Goal: Check status: Check status

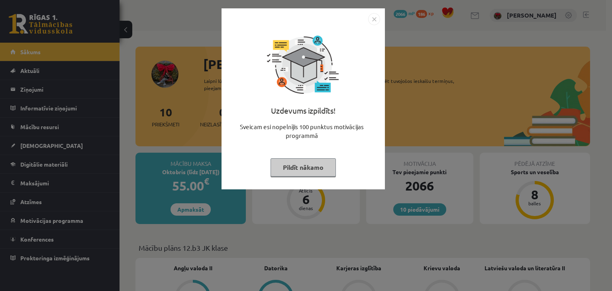
click at [292, 168] on button "Pildīt nākamo" at bounding box center [303, 167] width 65 height 18
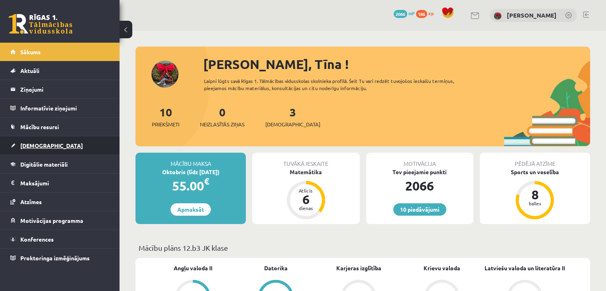
click at [34, 145] on span "[DEMOGRAPHIC_DATA]" at bounding box center [51, 145] width 63 height 7
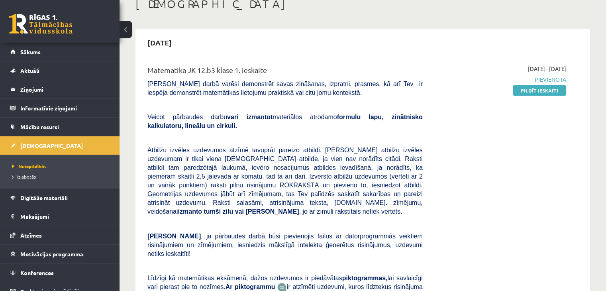
scroll to position [80, 0]
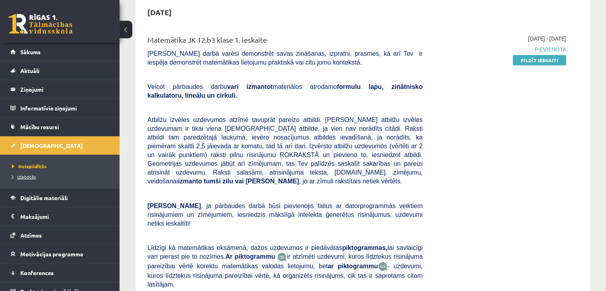
click at [18, 175] on span "Izlabotās" at bounding box center [24, 176] width 24 height 6
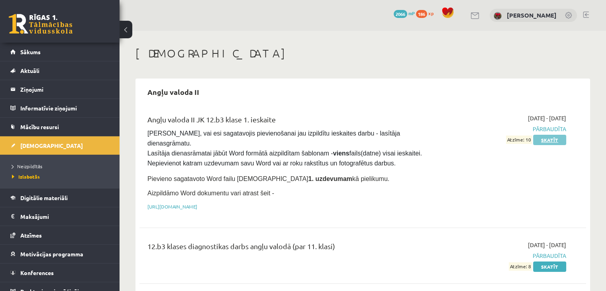
click at [556, 136] on link "Skatīt" at bounding box center [549, 140] width 33 height 10
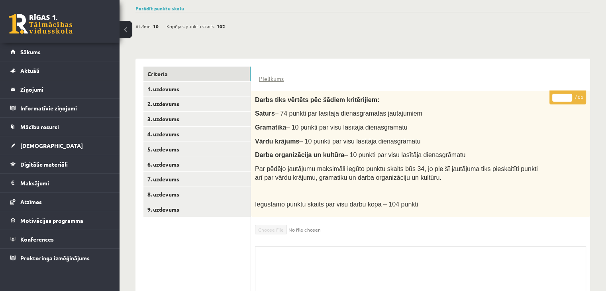
scroll to position [198, 0]
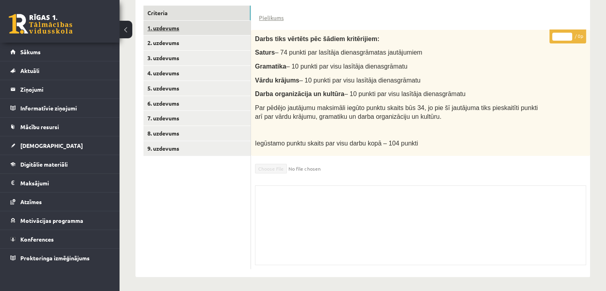
click at [182, 23] on link "1. uzdevums" at bounding box center [196, 28] width 107 height 15
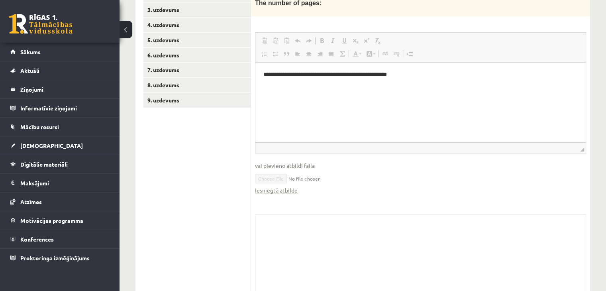
scroll to position [273, 0]
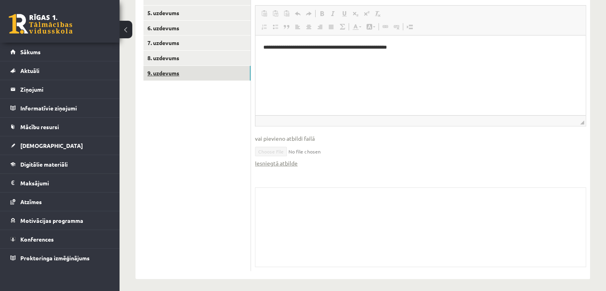
click at [186, 72] on link "9. uzdevums" at bounding box center [196, 73] width 107 height 15
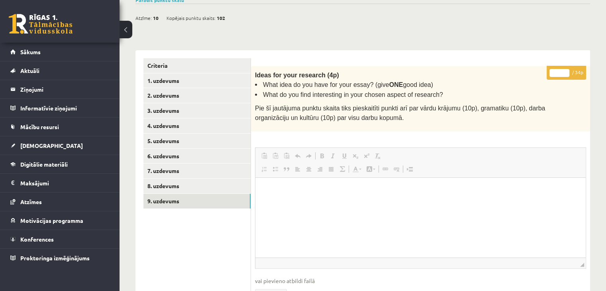
scroll to position [0, 0]
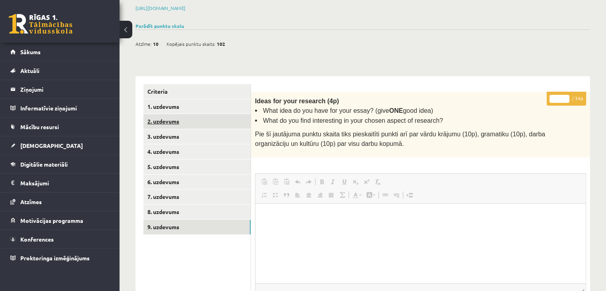
click at [196, 115] on link "2. uzdevums" at bounding box center [196, 121] width 107 height 15
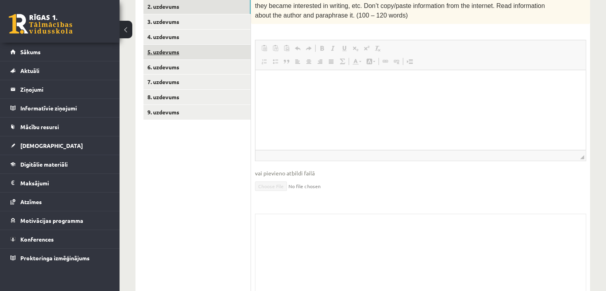
scroll to position [180, 0]
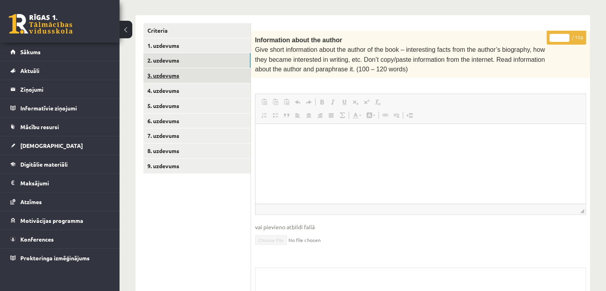
click at [188, 72] on link "3. uzdevums" at bounding box center [196, 75] width 107 height 15
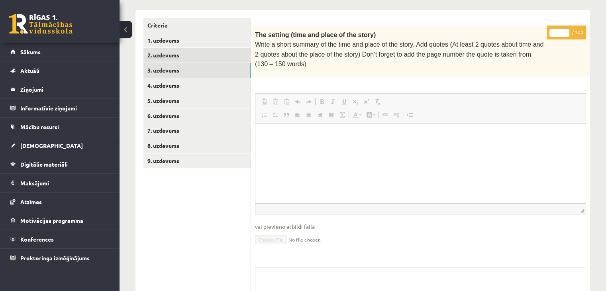
scroll to position [185, 0]
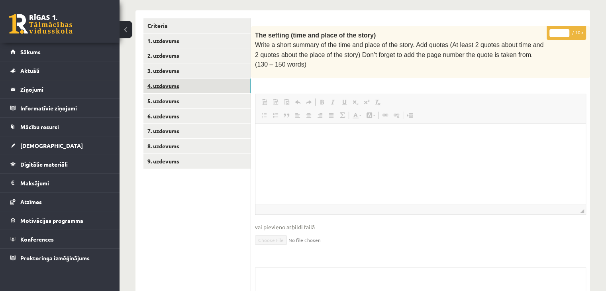
click at [224, 90] on link "4. uzdevums" at bounding box center [196, 85] width 107 height 15
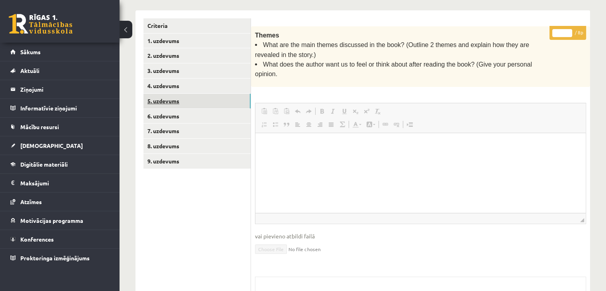
click at [233, 104] on link "5. uzdevums" at bounding box center [196, 101] width 107 height 15
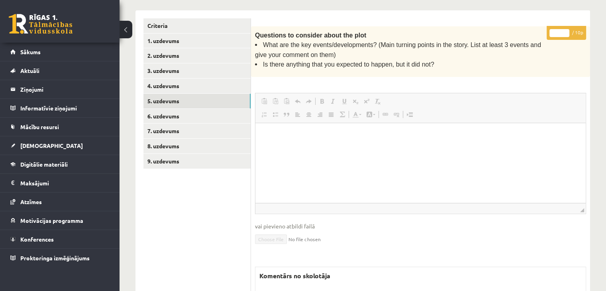
scroll to position [0, 0]
click at [223, 85] on link "4. uzdevums" at bounding box center [196, 85] width 107 height 15
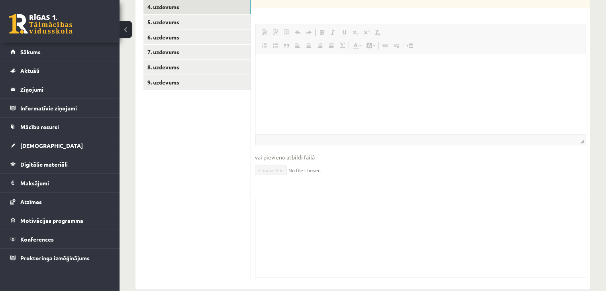
scroll to position [184, 0]
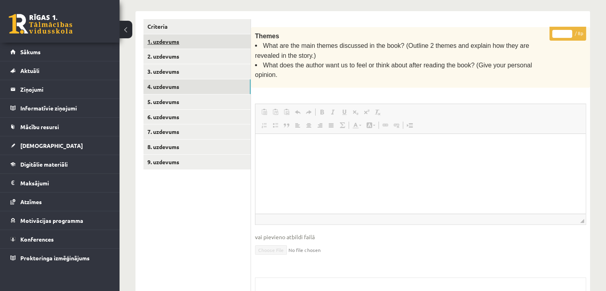
click at [175, 44] on link "1. uzdevums" at bounding box center [196, 41] width 107 height 15
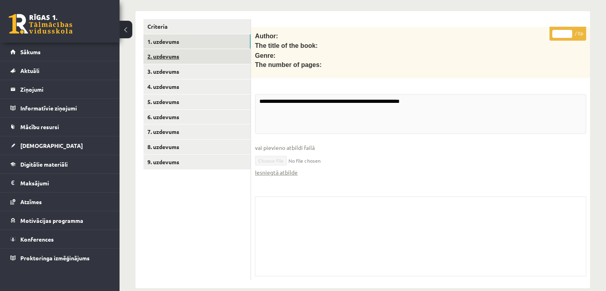
click at [185, 55] on link "2. uzdevums" at bounding box center [196, 56] width 107 height 15
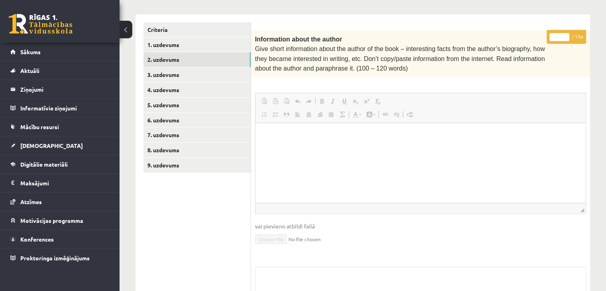
scroll to position [0, 0]
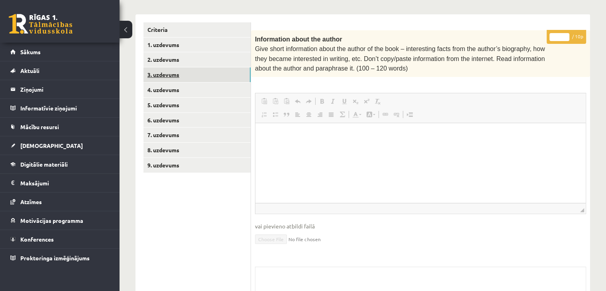
click at [197, 76] on link "3. uzdevums" at bounding box center [196, 74] width 107 height 15
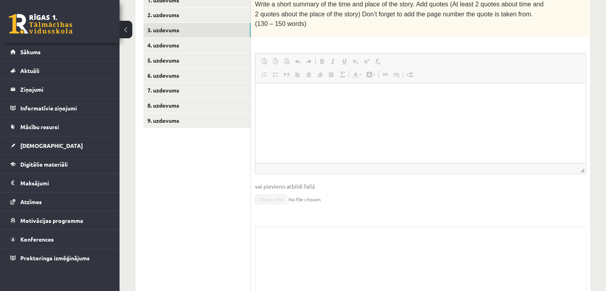
scroll to position [146, 0]
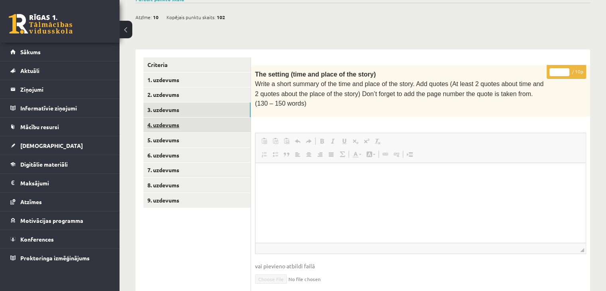
click at [215, 124] on link "4. uzdevums" at bounding box center [196, 125] width 107 height 15
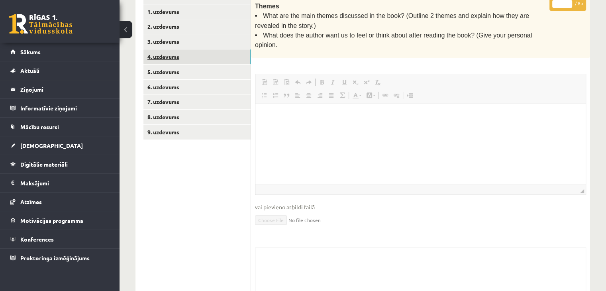
scroll to position [145, 0]
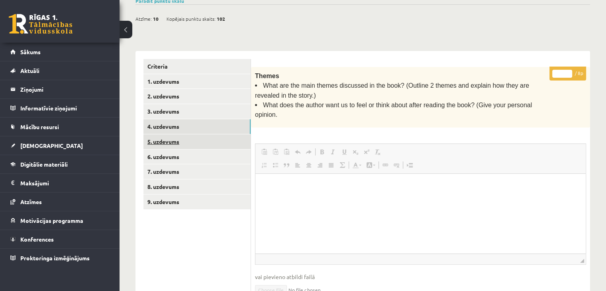
click at [206, 144] on link "5. uzdevums" at bounding box center [196, 141] width 107 height 15
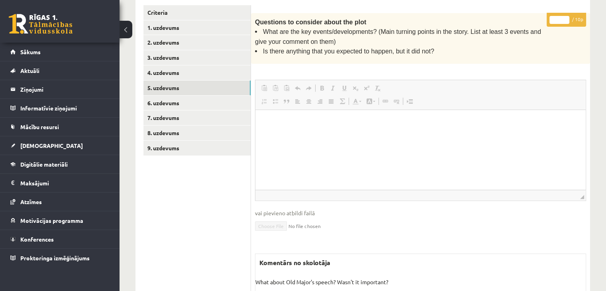
scroll to position [184, 0]
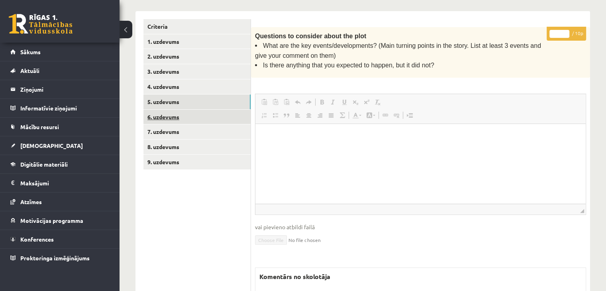
click at [195, 118] on link "6. uzdevums" at bounding box center [196, 117] width 107 height 15
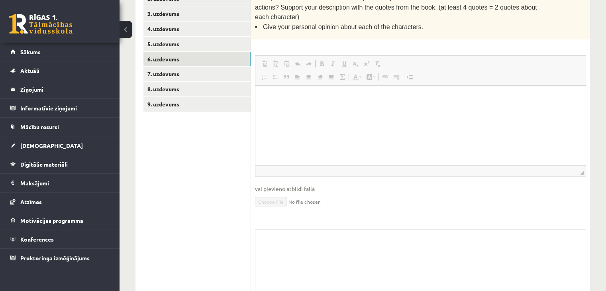
scroll to position [0, 0]
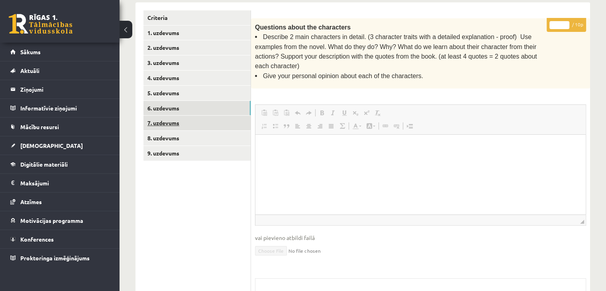
click at [220, 127] on link "7. uzdevums" at bounding box center [196, 123] width 107 height 15
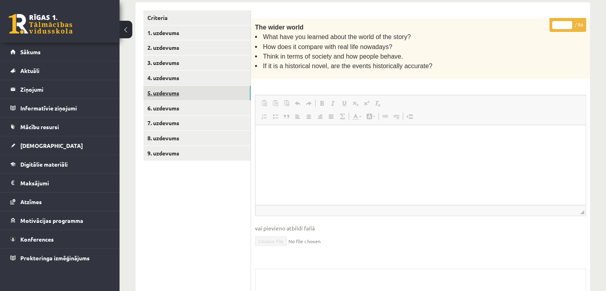
click at [204, 94] on link "5. uzdevums" at bounding box center [196, 93] width 107 height 15
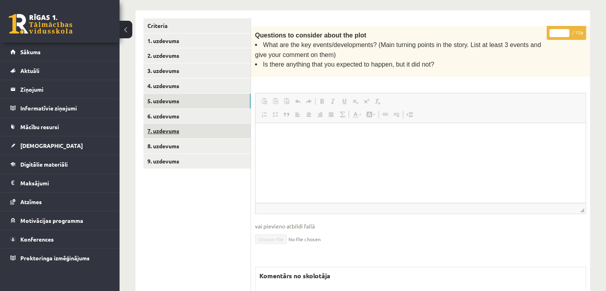
click at [217, 129] on link "7. uzdevums" at bounding box center [196, 131] width 107 height 15
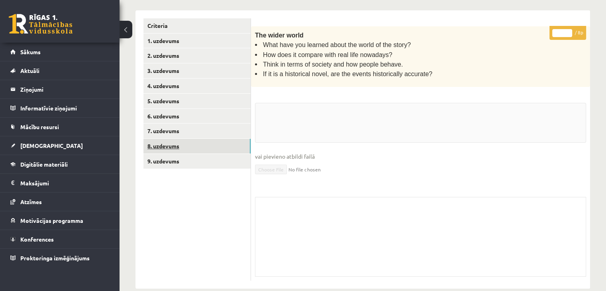
click at [216, 144] on link "8. uzdevums" at bounding box center [196, 146] width 107 height 15
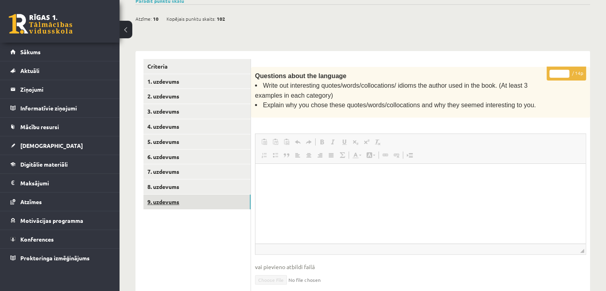
click at [207, 198] on link "9. uzdevums" at bounding box center [196, 201] width 107 height 15
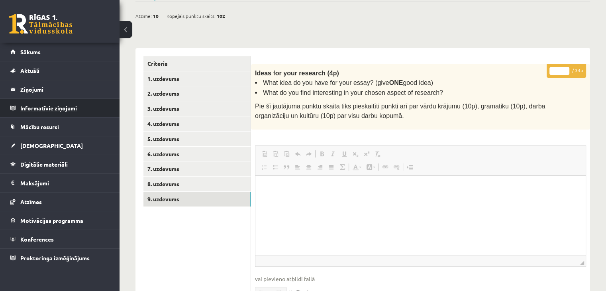
scroll to position [78, 0]
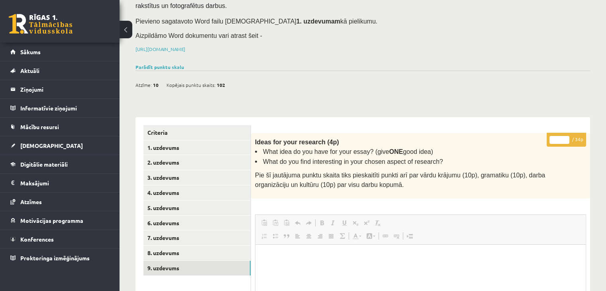
click at [159, 59] on div "[PERSON_NAME], vai esi sagatavojis pievienošanai jau izpildītu ieskaites darbu …" at bounding box center [362, 19] width 455 height 84
click at [163, 68] on div "Parādīt punktu skalu Atzīme No Līdz 1 0 21 2 22 31 3 32 42 4 43 52 5 53 62 6 63…" at bounding box center [362, 66] width 455 height 7
click at [163, 67] on link "Parādīt punktu skalu" at bounding box center [159, 67] width 49 height 6
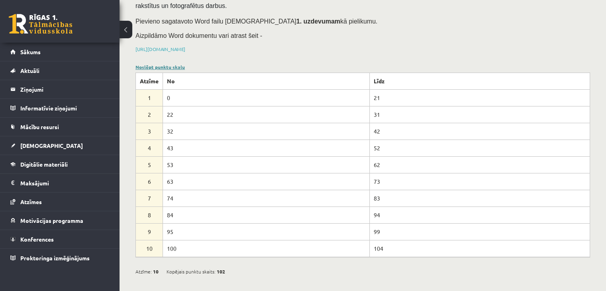
click at [171, 64] on link "Noslēpt punktu skalu" at bounding box center [159, 67] width 49 height 6
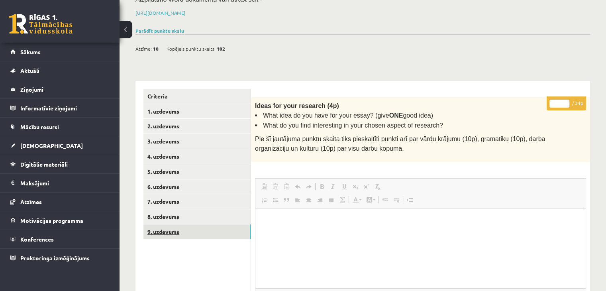
scroll to position [158, 0]
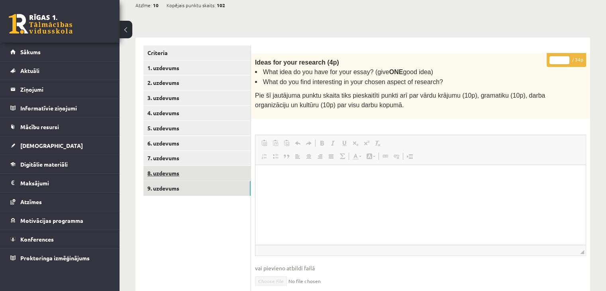
click at [224, 174] on link "8. uzdevums" at bounding box center [196, 173] width 107 height 15
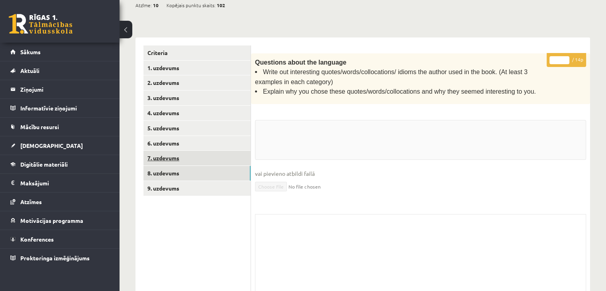
click at [230, 151] on link "7. uzdevums" at bounding box center [196, 158] width 107 height 15
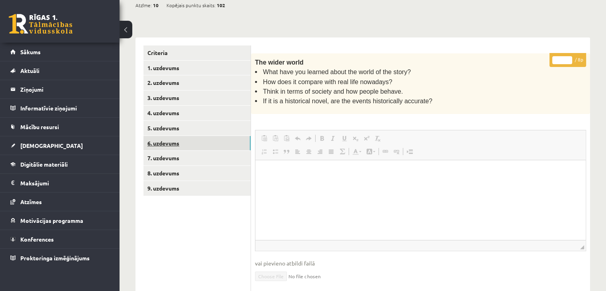
scroll to position [0, 0]
click at [231, 141] on link "6. uzdevums" at bounding box center [196, 143] width 107 height 15
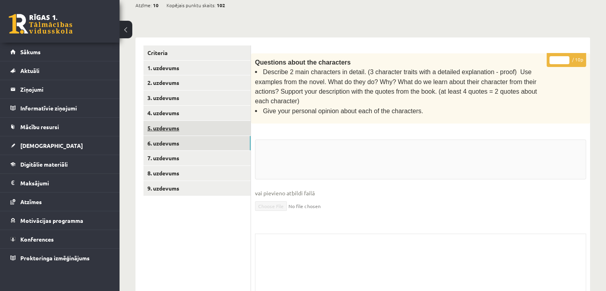
click at [233, 132] on link "5. uzdevums" at bounding box center [196, 128] width 107 height 15
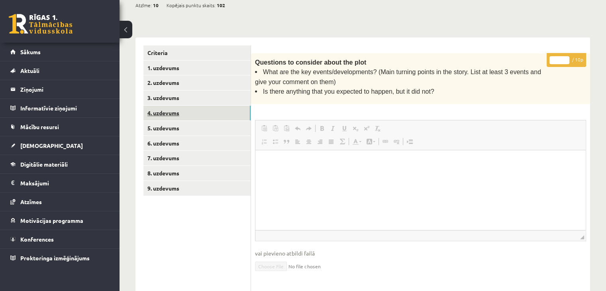
click at [230, 110] on link "4. uzdevums" at bounding box center [196, 113] width 107 height 15
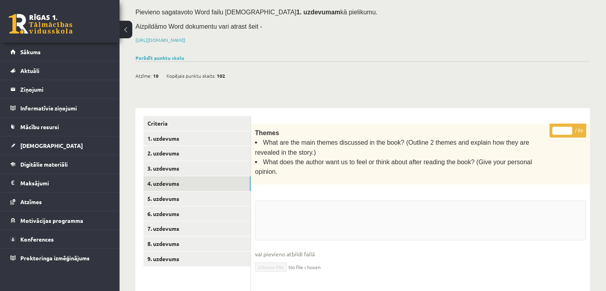
scroll to position [39, 0]
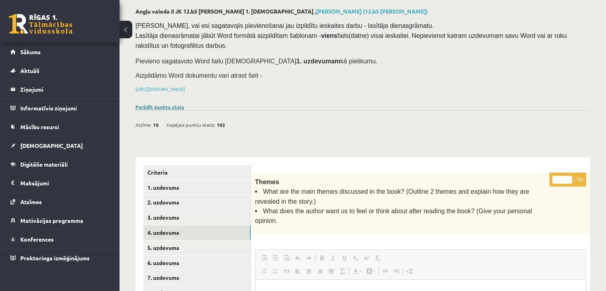
click at [163, 104] on link "Parādīt punktu skalu" at bounding box center [159, 107] width 49 height 6
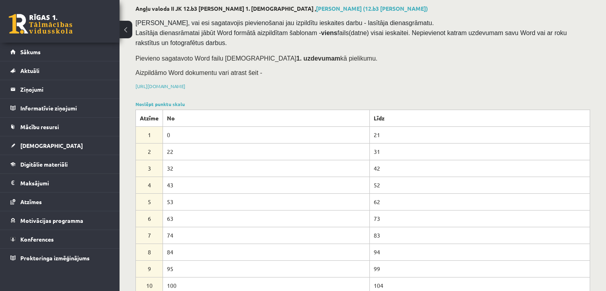
scroll to position [78, 0]
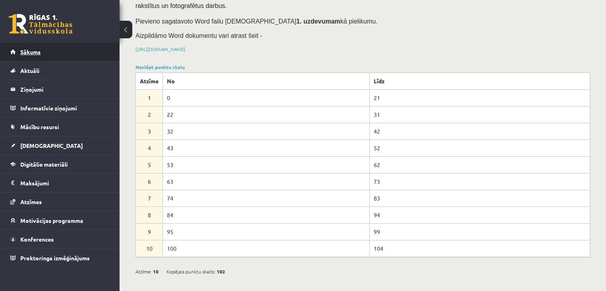
click at [43, 54] on link "Sākums" at bounding box center [59, 52] width 99 height 18
